Goal: Task Accomplishment & Management: Use online tool/utility

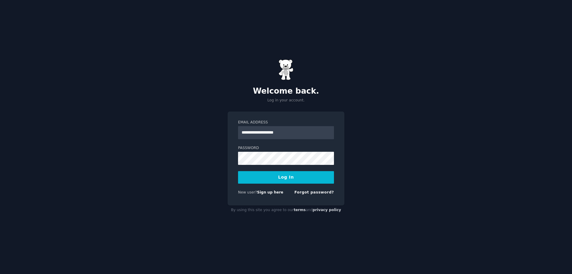
click at [293, 177] on button "Log In" at bounding box center [286, 177] width 96 height 13
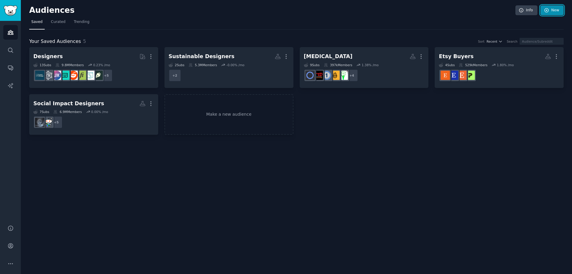
click at [553, 12] on link "New" at bounding box center [551, 10] width 23 height 10
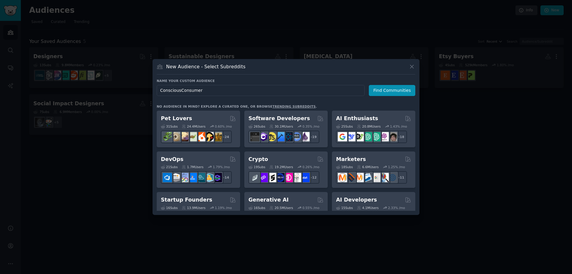
type input "Conscious Consumer"
click button "Find Communities" at bounding box center [392, 90] width 46 height 11
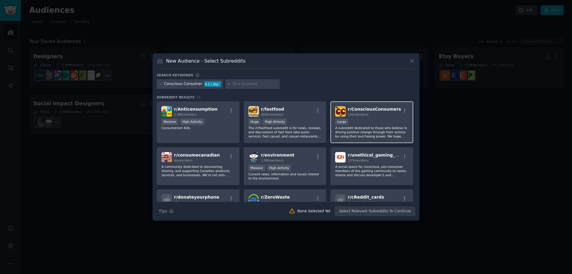
click at [368, 119] on div "Large" at bounding box center [371, 121] width 73 height 7
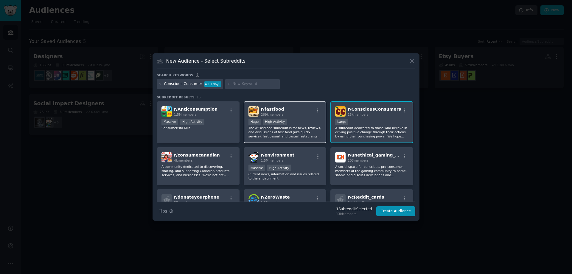
scroll to position [30, 0]
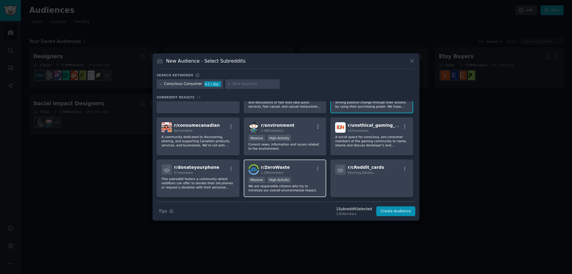
click at [288, 172] on div "r/ ZeroWaste 1.2M members" at bounding box center [284, 169] width 73 height 10
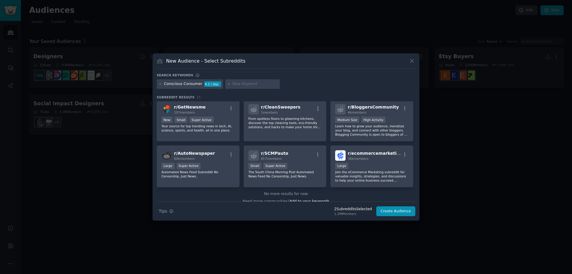
scroll to position [138, 0]
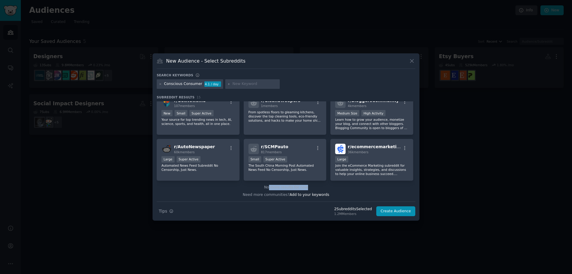
drag, startPoint x: 270, startPoint y: 186, endPoint x: 315, endPoint y: 187, distance: 45.3
click at [315, 187] on div "No more results for now" at bounding box center [286, 187] width 258 height 5
click at [316, 187] on div "No more results for now" at bounding box center [286, 187] width 258 height 5
click at [241, 80] on div at bounding box center [252, 84] width 55 height 10
click at [248, 90] on div "Conscious Consumer 4.1 / day" at bounding box center [286, 85] width 258 height 12
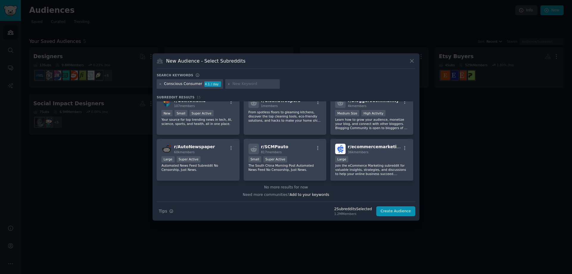
click at [249, 82] on input "text" at bounding box center [254, 83] width 45 height 5
type input "sustainable fashion"
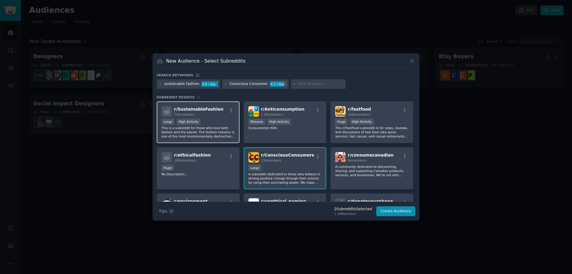
click at [211, 114] on div "73k members" at bounding box center [198, 114] width 49 height 4
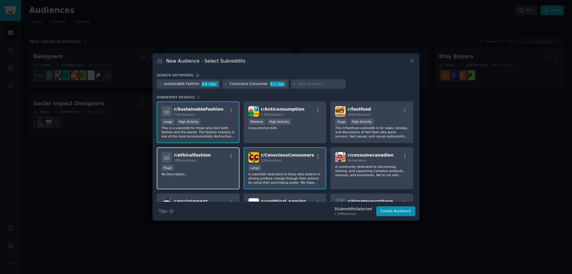
click at [201, 162] on div "108k members" at bounding box center [192, 160] width 37 height 4
click at [304, 85] on input "text" at bounding box center [320, 83] width 45 height 5
type input "eco friendly"
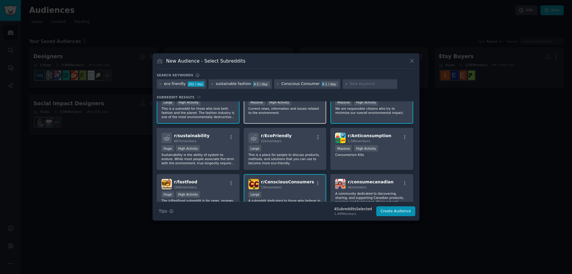
scroll to position [30, 0]
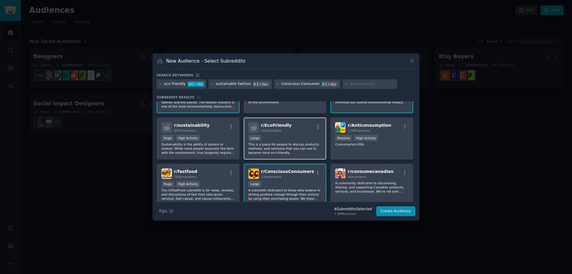
click at [303, 141] on div "Large" at bounding box center [284, 138] width 73 height 7
click at [388, 213] on button "Create Audience" at bounding box center [395, 211] width 39 height 10
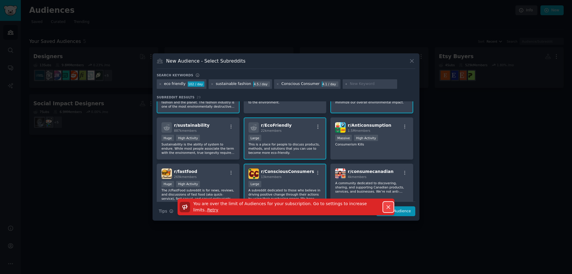
click at [387, 205] on icon "button" at bounding box center [388, 207] width 6 height 6
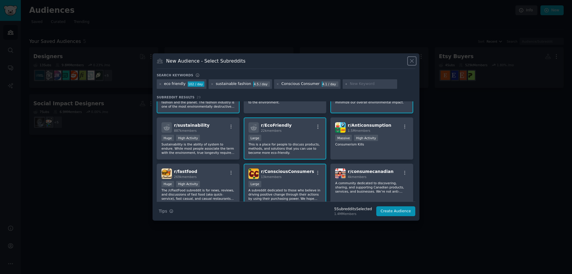
click at [412, 60] on icon at bounding box center [411, 61] width 6 height 6
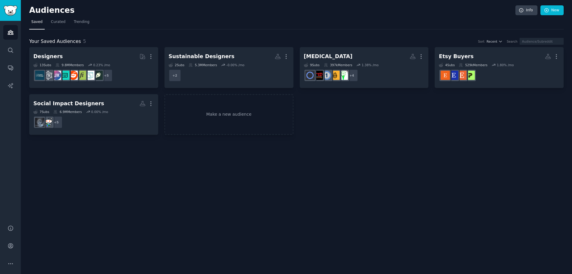
click at [444, 132] on div "Designers More 13 Sub s 9.8M Members 0.23 % /mo r/learndesign + 5 Sustainable D…" at bounding box center [296, 91] width 534 height 88
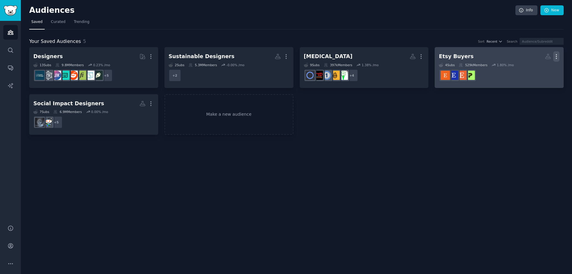
click at [556, 54] on icon "button" at bounding box center [556, 56] width 1 height 4
click at [539, 67] on p "Delete" at bounding box center [540, 69] width 14 height 6
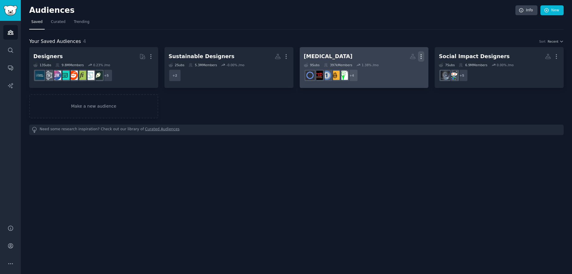
click at [421, 56] on icon "button" at bounding box center [421, 56] width 1 height 4
click at [403, 69] on p "Delete" at bounding box center [405, 69] width 14 height 6
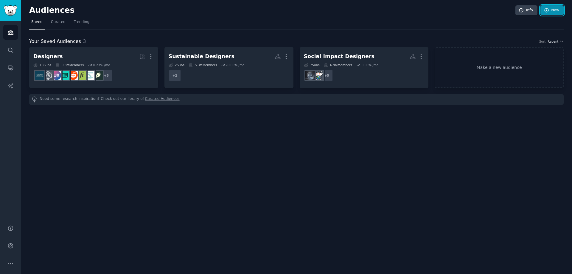
click at [553, 5] on link "New" at bounding box center [551, 10] width 23 height 10
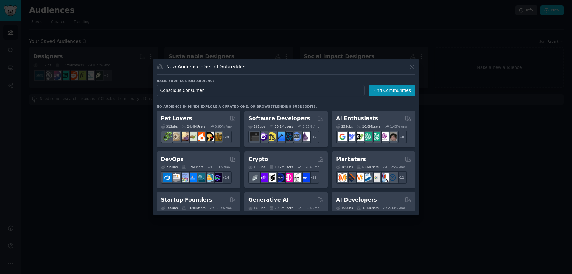
type input "Conscious Consumers"
click button "Find Communities" at bounding box center [392, 90] width 46 height 11
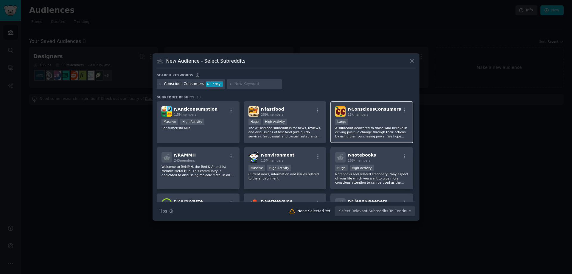
click at [380, 123] on div "Large" at bounding box center [371, 121] width 73 height 7
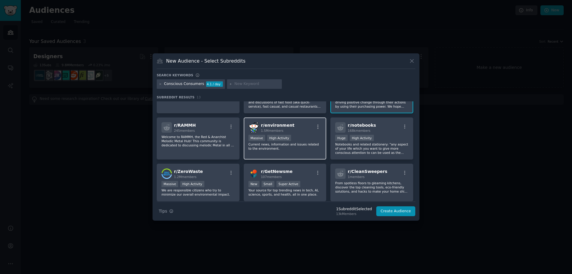
scroll to position [60, 0]
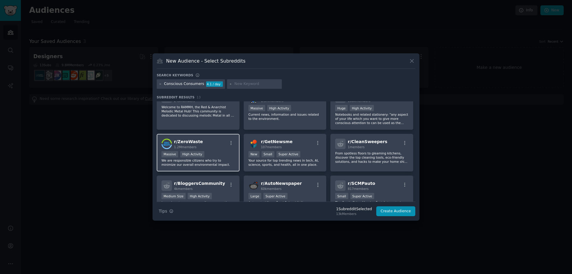
click at [214, 141] on div "r/ ZeroWaste 1.2M members" at bounding box center [197, 143] width 73 height 10
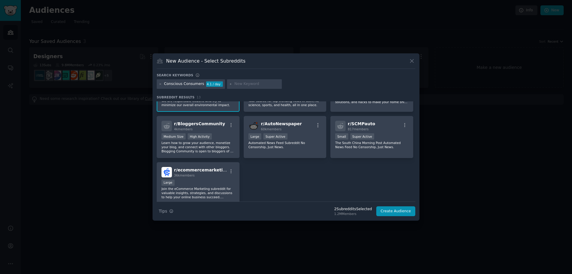
scroll to position [142, 0]
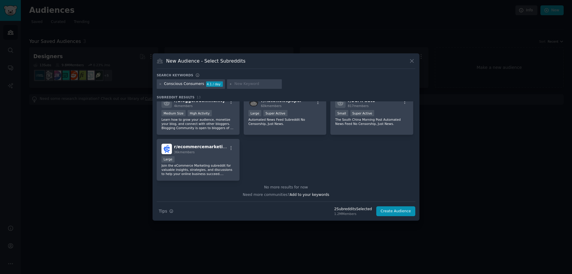
click at [234, 83] on input "text" at bounding box center [256, 83] width 45 height 5
type input "eco friendly"
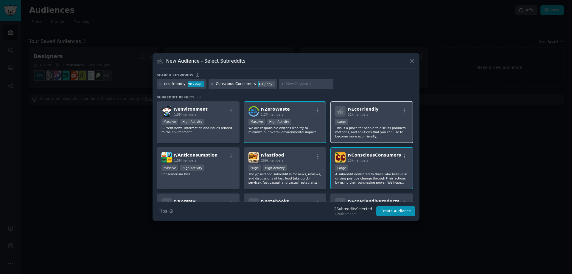
click at [385, 124] on div "Large" at bounding box center [371, 121] width 73 height 7
click at [296, 82] on input "text" at bounding box center [308, 83] width 45 height 5
type input "sustainable fashion"
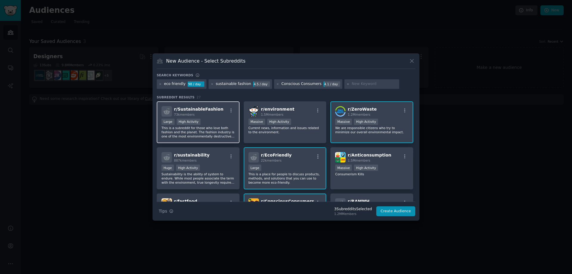
click at [216, 114] on div "r/ SustainableFashion 73k members" at bounding box center [197, 111] width 73 height 10
click at [392, 207] on button "Create Audience" at bounding box center [395, 211] width 39 height 10
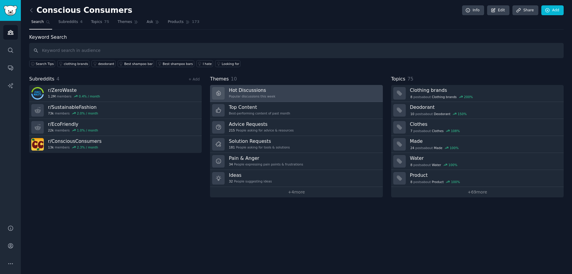
click at [302, 96] on link "Hot Discussions Popular discussions this week" at bounding box center [296, 93] width 172 height 17
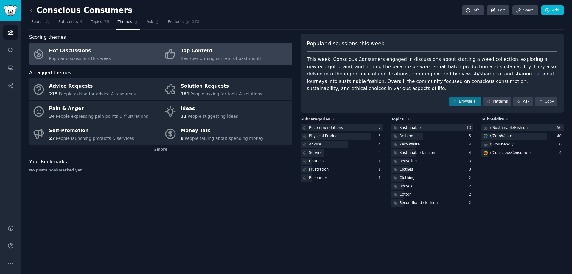
click at [215, 55] on div "Best-performing content of past month" at bounding box center [222, 58] width 82 height 6
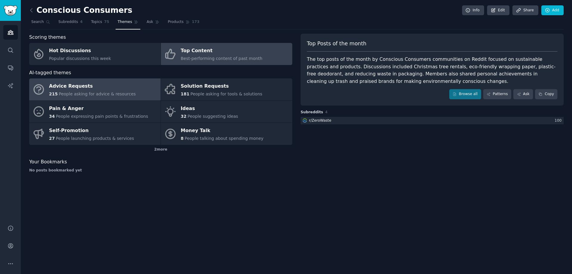
click at [97, 84] on div "Advice Requests" at bounding box center [92, 87] width 87 height 10
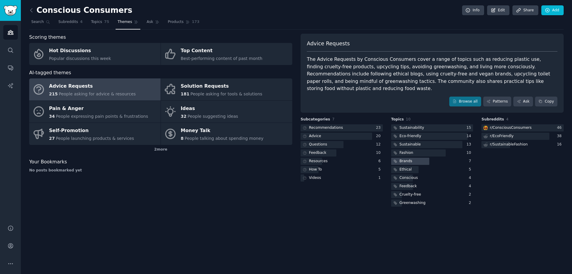
click at [421, 157] on div at bounding box center [410, 160] width 38 height 7
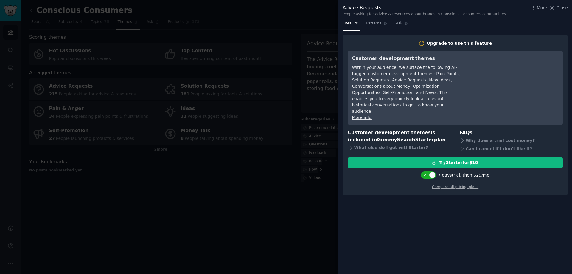
click at [318, 103] on div at bounding box center [286, 137] width 572 height 274
